Goal: Navigation & Orientation: Find specific page/section

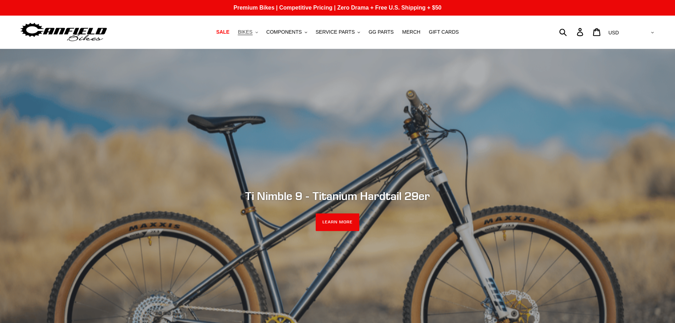
click at [252, 34] on span "BIKES" at bounding box center [245, 32] width 15 height 6
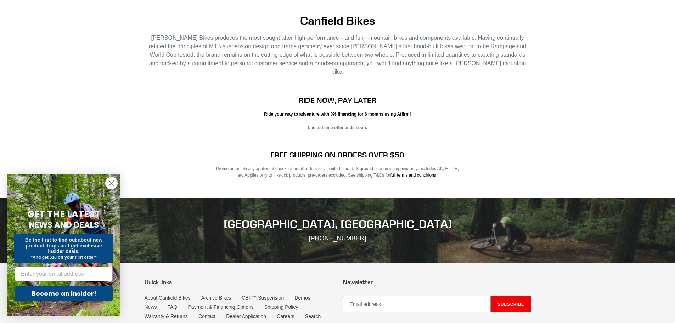
scroll to position [1438, 0]
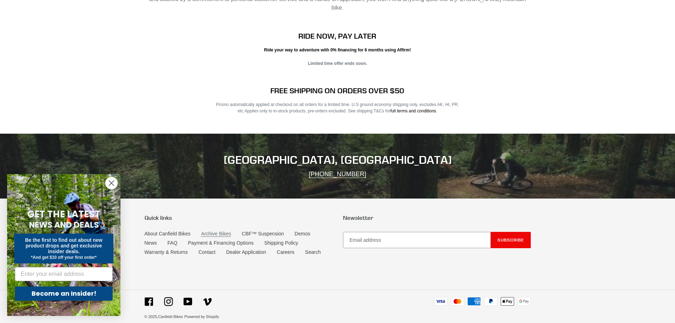
click at [206, 231] on link "Archive Bikes" at bounding box center [216, 234] width 30 height 6
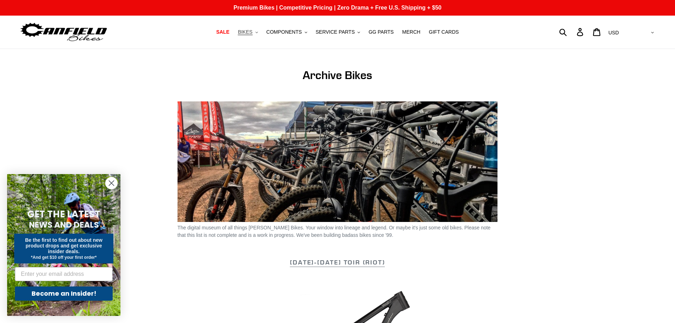
click at [252, 34] on span "BIKES" at bounding box center [245, 32] width 15 height 6
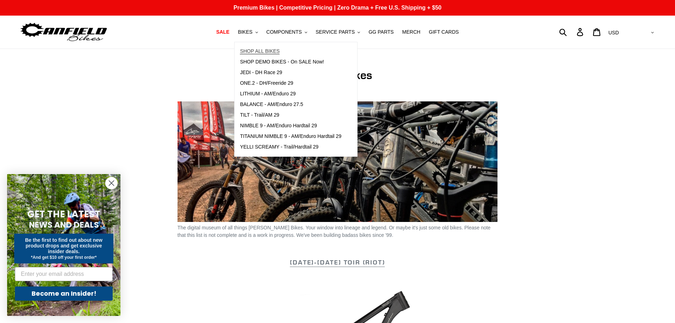
click at [256, 52] on span "SHOP ALL BIKES" at bounding box center [260, 51] width 40 height 6
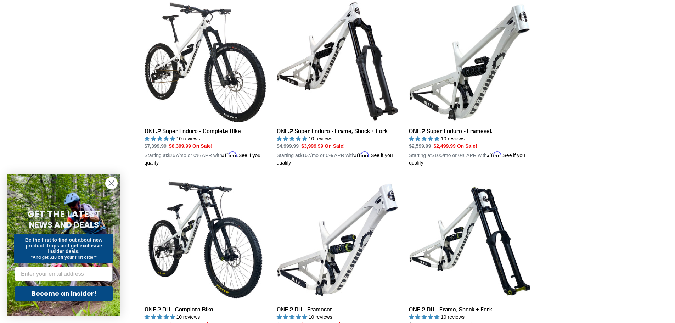
scroll to position [1418, 0]
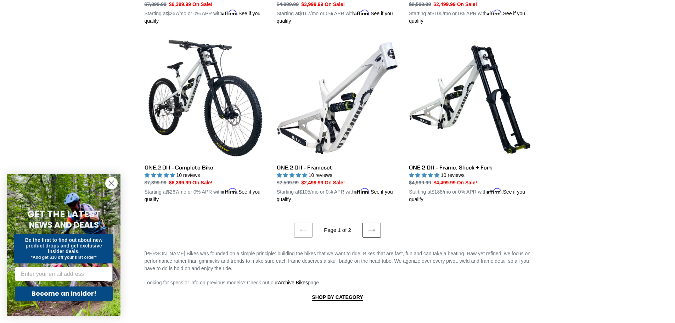
click at [371, 227] on icon at bounding box center [371, 230] width 7 height 7
